Goal: Task Accomplishment & Management: Complete application form

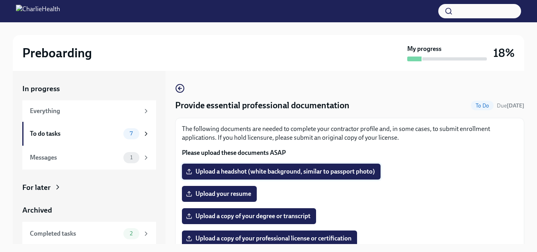
click at [304, 168] on span "Upload a headshot (white background, similar to passport photo)" at bounding box center [280, 172] width 187 height 8
click at [0, 0] on input "Upload a headshot (white background, similar to passport photo)" at bounding box center [0, 0] width 0 height 0
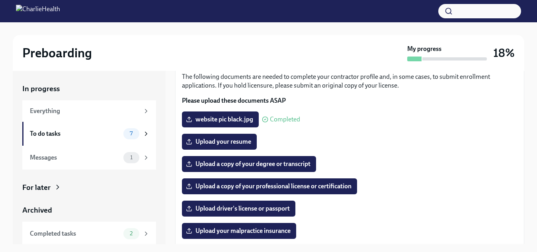
scroll to position [32, 0]
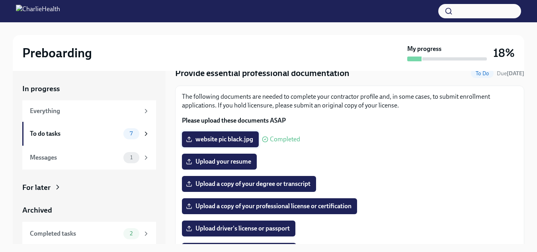
click at [238, 135] on span "website pic black.jpg" at bounding box center [220, 139] width 66 height 8
click at [0, 0] on input "website pic black.jpg" at bounding box center [0, 0] width 0 height 0
click at [239, 164] on span "Upload your resume" at bounding box center [219, 162] width 64 height 8
click at [0, 0] on input "Upload your resume" at bounding box center [0, 0] width 0 height 0
click at [275, 185] on span "Upload a copy of your degree or transcript" at bounding box center [248, 184] width 123 height 8
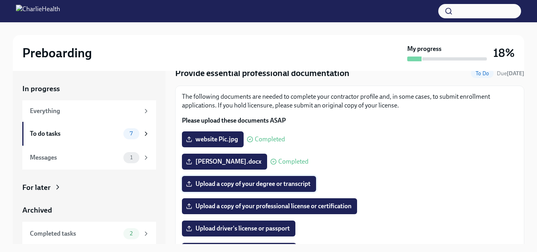
click at [0, 0] on input "Upload a copy of your degree or transcript" at bounding box center [0, 0] width 0 height 0
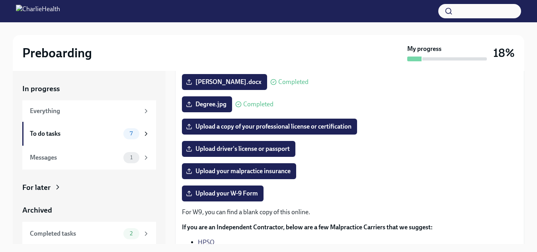
scroll to position [128, 0]
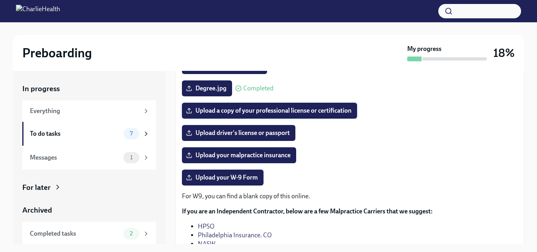
click at [288, 107] on span "Upload a copy of your professional license or certification" at bounding box center [269, 111] width 164 height 8
click at [0, 0] on input "Upload a copy of your professional license or certification" at bounding box center [0, 0] width 0 height 0
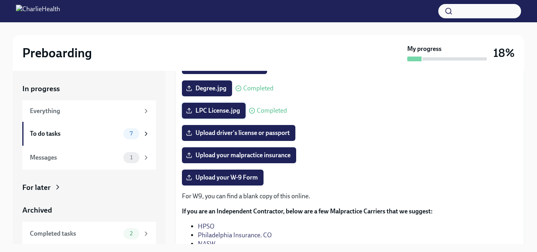
click at [232, 112] on span "LPC License.jpg" at bounding box center [213, 111] width 53 height 8
click at [0, 0] on input "LPC License.jpg" at bounding box center [0, 0] width 0 height 0
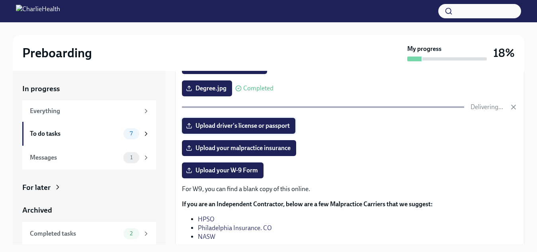
click at [248, 124] on span "Upload driver's license or passport" at bounding box center [238, 126] width 102 height 8
click at [0, 0] on input "Upload driver's license or passport" at bounding box center [0, 0] width 0 height 0
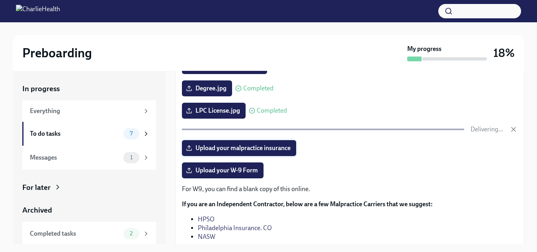
click at [272, 156] on label "Upload your malpractice insurance" at bounding box center [239, 148] width 114 height 16
click at [0, 0] on input "Upload your malpractice insurance" at bounding box center [0, 0] width 0 height 0
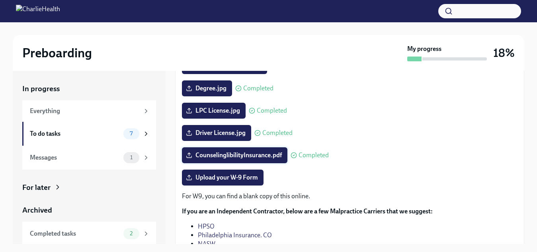
click at [248, 154] on span "CounselinglibilityInsurance.pdf" at bounding box center [234, 155] width 94 height 8
click at [0, 0] on input "CounselinglibilityInsurance.pdf" at bounding box center [0, 0] width 0 height 0
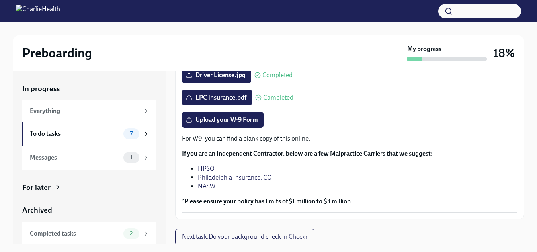
scroll to position [186, 0]
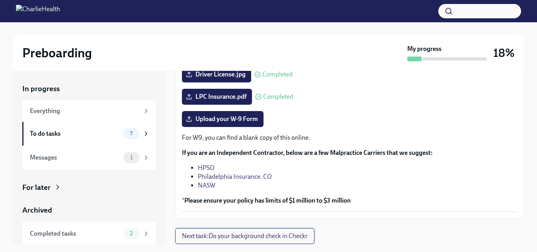
click at [291, 236] on span "Next task : Do your background check in Checkr" at bounding box center [245, 236] width 126 height 8
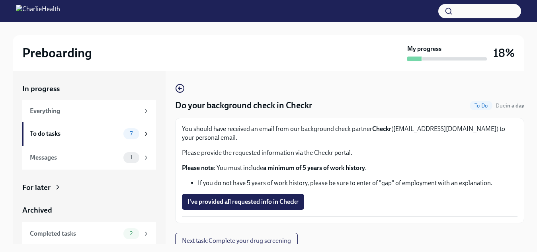
scroll to position [5, 0]
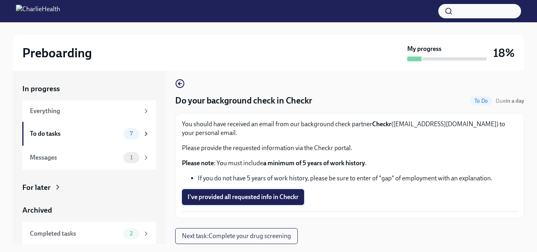
click at [270, 192] on button "I've provided all requested info in Checkr" at bounding box center [243, 197] width 122 height 16
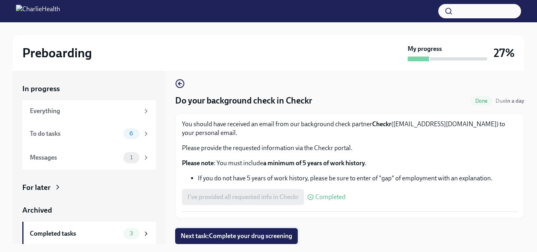
click at [281, 234] on span "Next task : Complete your drug screening" at bounding box center [236, 236] width 111 height 8
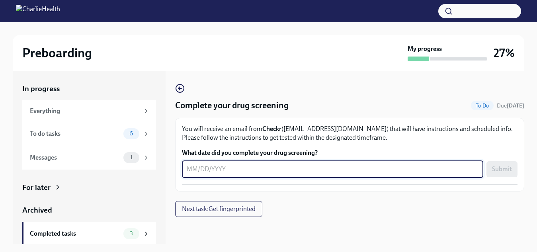
click at [187, 172] on textarea "What date did you complete your drug screening?" at bounding box center [333, 169] width 292 height 10
type textarea "[DATE]"
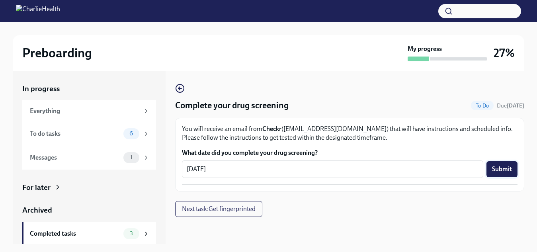
click at [505, 166] on span "Submit" at bounding box center [502, 169] width 20 height 8
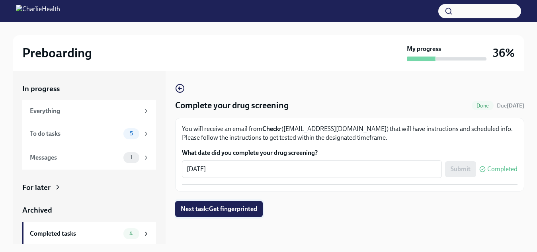
click at [251, 213] on button "Next task : Get fingerprinted" at bounding box center [219, 209] width 88 height 16
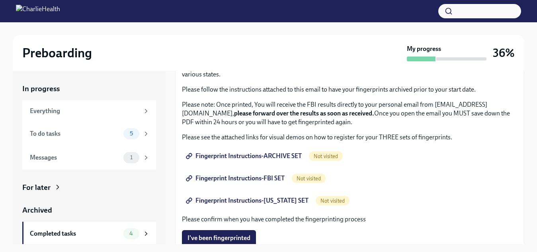
scroll to position [64, 0]
click at [247, 156] on span "Fingerprint Instructions-ARCHIVE SET" at bounding box center [244, 156] width 114 height 8
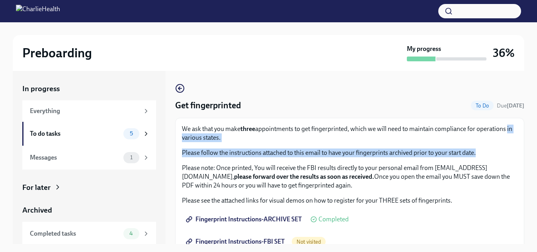
drag, startPoint x: 524, startPoint y: 127, endPoint x: 526, endPoint y: 152, distance: 25.9
click at [526, 152] on div "Preboarding My progress 36% In progress Everything To do tasks 5 Messages 1 For…" at bounding box center [268, 144] width 537 height 244
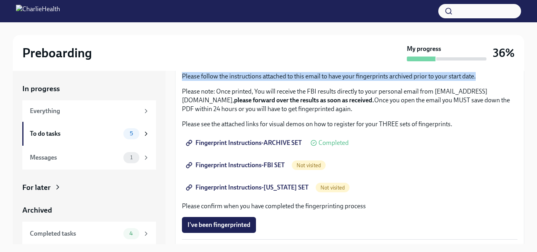
scroll to position [74, 0]
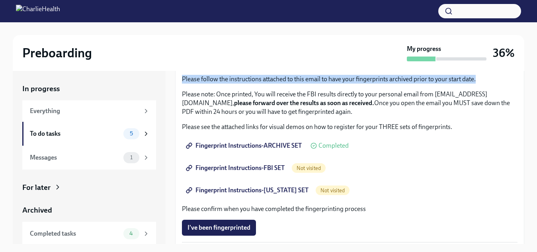
click at [240, 169] on span "Fingerprint Instructions-FBI SET" at bounding box center [235, 168] width 97 height 8
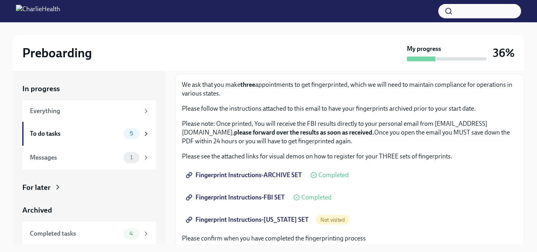
scroll to position [38, 0]
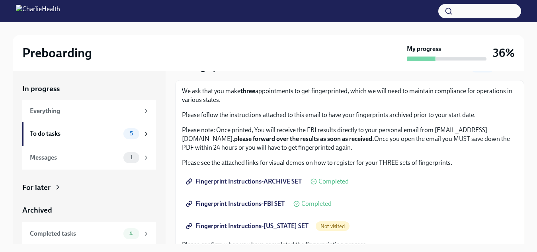
click at [239, 227] on span "Fingerprint Instructions-[US_STATE] SET" at bounding box center [247, 226] width 121 height 8
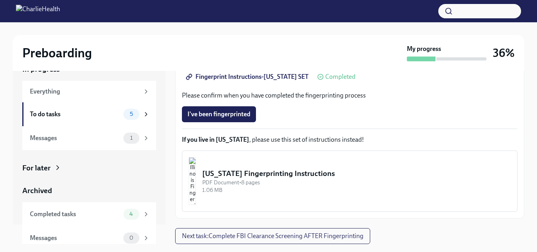
scroll to position [25, 0]
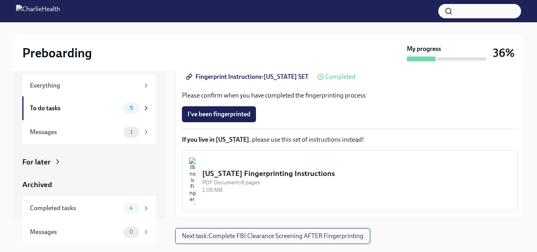
click at [250, 235] on span "Next task : Complete FBI Clearance Screening AFTER Fingerprinting" at bounding box center [272, 236] width 181 height 8
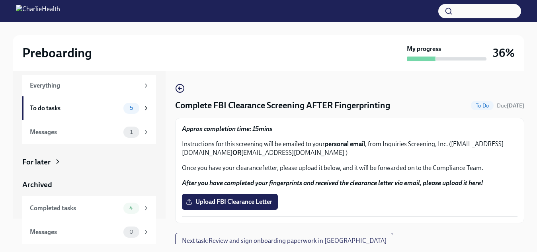
scroll to position [5, 0]
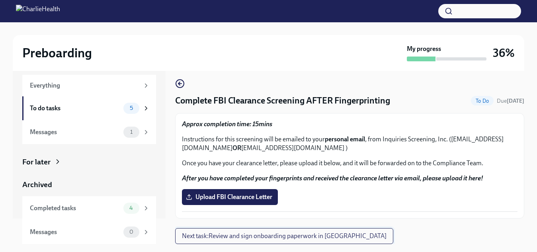
click at [306, 237] on span "Next task : Review and sign onboarding paperwork in [GEOGRAPHIC_DATA]" at bounding box center [284, 236] width 205 height 8
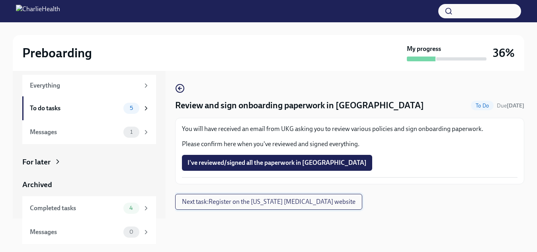
click at [291, 206] on button "Next task : Register on the [US_STATE] [MEDICAL_DATA] website" at bounding box center [268, 202] width 187 height 16
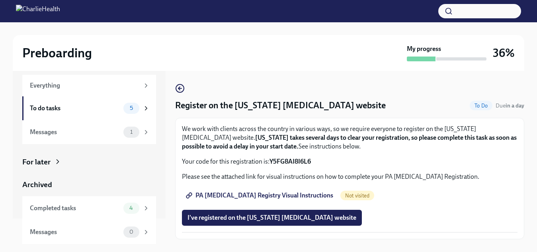
click at [296, 192] on span "PA [MEDICAL_DATA] Registry Visual Instructions" at bounding box center [260, 195] width 146 height 8
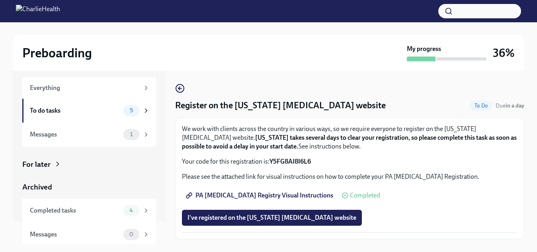
scroll to position [25, 0]
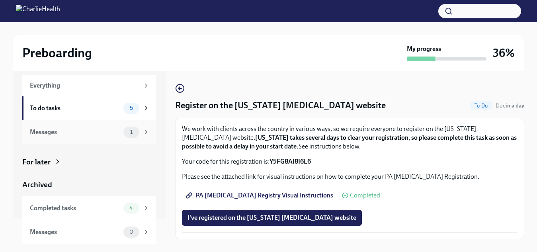
click at [145, 133] on icon at bounding box center [146, 132] width 2 height 4
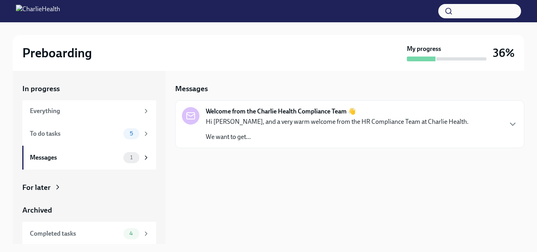
click at [473, 121] on div "Welcome from the Charlie Health Compliance Team 👋 Hi [PERSON_NAME], and a very …" at bounding box center [349, 124] width 335 height 34
